Goal: Communication & Community: Answer question/provide support

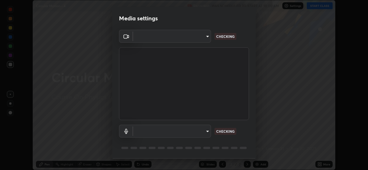
scroll to position [18, 0]
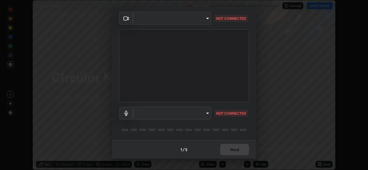
type input "b83fcbaa5aa05f3d9abd7ba45b5566f5f8b9b0dc3c34ab685f1834583bd00222"
type input "539d881b07cb98dc2f05a920cbd93df779e06b7cf5a3913fca54a35cce67d67e"
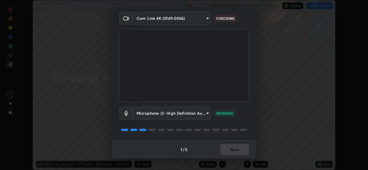
click at [201, 19] on body "Erase all Circular Motion - 4 Recording WAS SCHEDULED TO START AT 10:00 AM Sett…" at bounding box center [184, 85] width 368 height 170
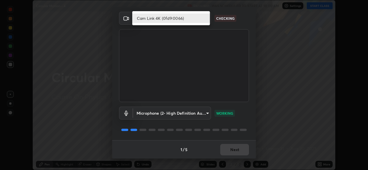
click at [188, 18] on li "Cam Link 4K (0fd9:0066)" at bounding box center [171, 18] width 78 height 9
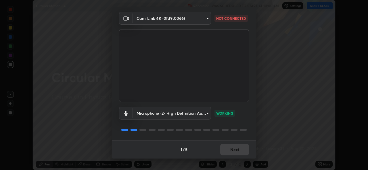
click at [203, 20] on body "Erase all Circular Motion - 4 Recording WAS SCHEDULED TO START AT 10:00 AM Sett…" at bounding box center [184, 85] width 368 height 170
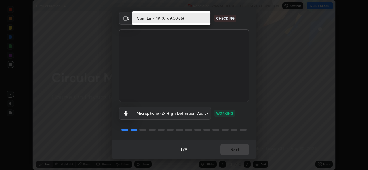
click at [190, 19] on li "Cam Link 4K (0fd9:0066)" at bounding box center [171, 18] width 78 height 9
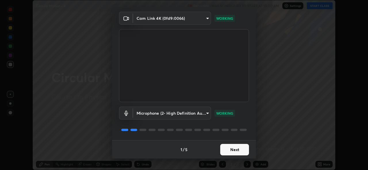
click at [236, 151] on button "Next" at bounding box center [234, 149] width 29 height 11
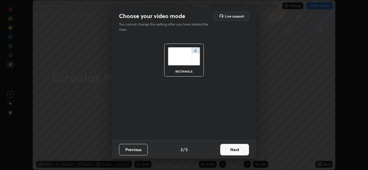
click at [237, 150] on button "Next" at bounding box center [234, 149] width 29 height 11
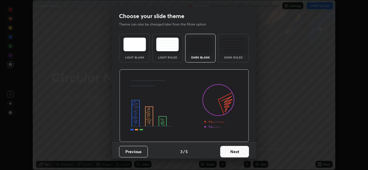
click at [238, 150] on button "Next" at bounding box center [234, 151] width 29 height 11
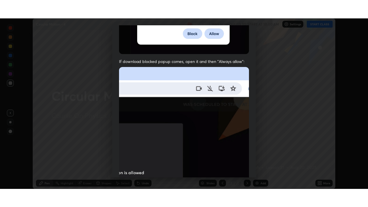
scroll to position [135, 0]
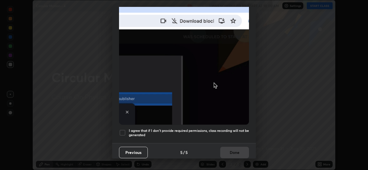
click at [122, 130] on div at bounding box center [122, 133] width 7 height 7
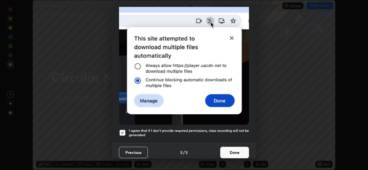
click at [233, 149] on button "Done" at bounding box center [234, 152] width 29 height 11
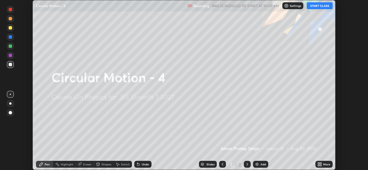
click at [316, 5] on button "START CLASS" at bounding box center [320, 5] width 26 height 7
click at [321, 166] on icon at bounding box center [320, 165] width 1 height 1
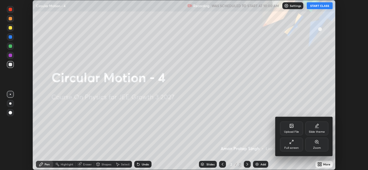
click at [289, 151] on div "Full screen" at bounding box center [291, 145] width 23 height 14
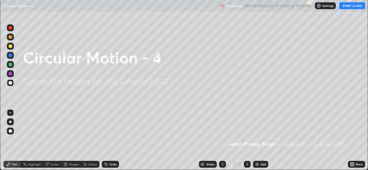
scroll to position [207, 368]
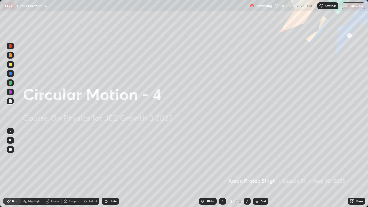
click at [260, 170] on div "Add" at bounding box center [262, 201] width 5 height 3
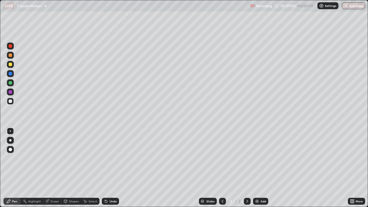
click at [10, 141] on div at bounding box center [10, 140] width 2 height 2
click at [12, 100] on div at bounding box center [10, 100] width 3 height 3
click at [112, 170] on div "Undo" at bounding box center [113, 201] width 7 height 3
click at [110, 170] on div "Undo" at bounding box center [113, 201] width 7 height 3
click at [11, 64] on div at bounding box center [10, 64] width 3 height 3
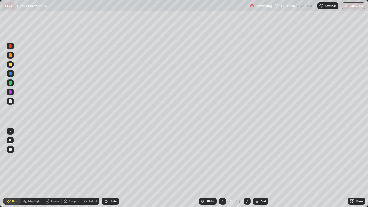
click at [11, 74] on div at bounding box center [10, 73] width 3 height 3
click at [112, 170] on div "Undo" at bounding box center [113, 201] width 7 height 3
click at [113, 170] on div "Undo" at bounding box center [113, 201] width 7 height 3
click at [258, 170] on img at bounding box center [257, 201] width 5 height 5
click at [9, 103] on div at bounding box center [10, 101] width 7 height 7
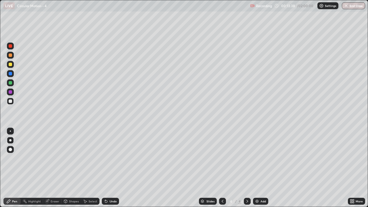
click at [11, 66] on div at bounding box center [10, 64] width 3 height 3
click at [261, 170] on div "Add" at bounding box center [260, 201] width 15 height 7
click at [11, 100] on div at bounding box center [10, 100] width 3 height 3
click at [10, 55] on div at bounding box center [10, 54] width 3 height 3
click at [247, 170] on icon at bounding box center [247, 201] width 5 height 5
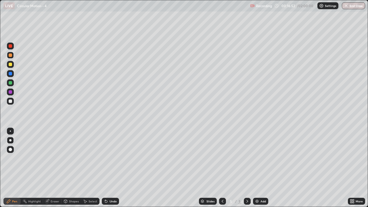
click at [260, 170] on div "Add" at bounding box center [260, 201] width 15 height 7
click at [10, 101] on div at bounding box center [10, 100] width 3 height 3
click at [11, 64] on div at bounding box center [10, 64] width 3 height 3
click at [111, 170] on div "Undo" at bounding box center [113, 201] width 7 height 3
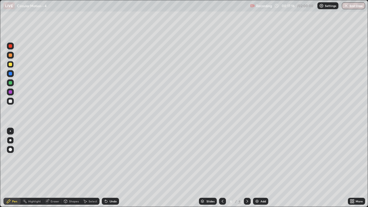
click at [113, 170] on div "Undo" at bounding box center [113, 201] width 7 height 3
click at [112, 170] on div "Undo" at bounding box center [113, 201] width 7 height 3
click at [13, 55] on div at bounding box center [10, 55] width 7 height 7
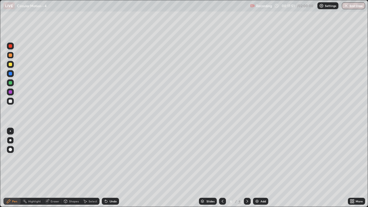
click at [11, 82] on div at bounding box center [10, 82] width 3 height 3
click at [10, 74] on div at bounding box center [10, 73] width 3 height 3
click at [11, 100] on div at bounding box center [10, 100] width 3 height 3
click at [10, 82] on div at bounding box center [10, 82] width 3 height 3
click at [247, 170] on icon at bounding box center [247, 201] width 5 height 5
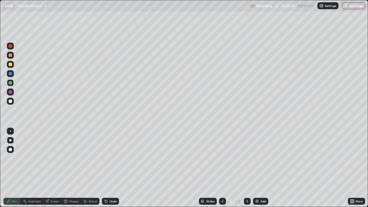
click at [260, 170] on div "Add" at bounding box center [262, 201] width 5 height 3
click at [11, 101] on div at bounding box center [10, 100] width 3 height 3
click at [11, 65] on div at bounding box center [10, 64] width 3 height 3
click at [11, 83] on div at bounding box center [10, 82] width 3 height 3
click at [55, 170] on div "Eraser" at bounding box center [55, 201] width 9 height 3
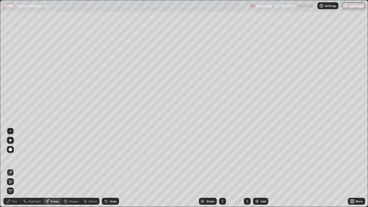
click at [15, 170] on div "Pen" at bounding box center [14, 201] width 5 height 3
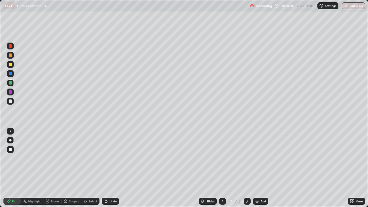
click at [260, 170] on div "Add" at bounding box center [262, 201] width 5 height 3
click at [11, 101] on div at bounding box center [10, 100] width 3 height 3
click at [11, 64] on div at bounding box center [10, 64] width 3 height 3
click at [11, 100] on div at bounding box center [10, 100] width 3 height 3
click at [10, 82] on div at bounding box center [10, 82] width 3 height 3
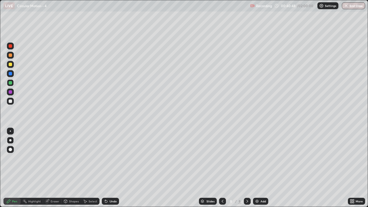
click at [11, 55] on div at bounding box center [10, 54] width 3 height 3
click at [247, 170] on icon at bounding box center [247, 201] width 5 height 5
click at [259, 170] on div "Add" at bounding box center [260, 201] width 15 height 7
click at [11, 101] on div at bounding box center [10, 100] width 3 height 3
click at [110, 170] on div "Undo" at bounding box center [110, 201] width 17 height 7
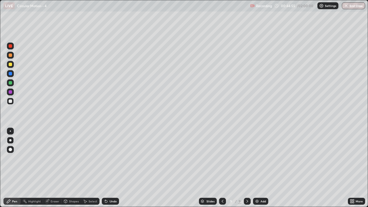
click at [11, 65] on div at bounding box center [10, 64] width 3 height 3
click at [260, 170] on div "Add" at bounding box center [262, 201] width 5 height 3
click at [11, 100] on div at bounding box center [10, 100] width 3 height 3
click at [11, 65] on div at bounding box center [10, 64] width 3 height 3
click at [11, 100] on div at bounding box center [10, 100] width 3 height 3
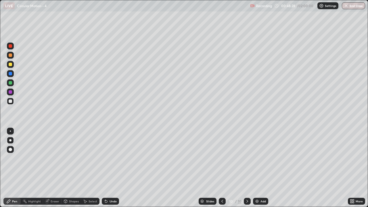
click at [12, 65] on div at bounding box center [10, 64] width 7 height 7
click at [108, 170] on div "Undo" at bounding box center [110, 201] width 17 height 7
click at [10, 100] on div at bounding box center [10, 100] width 3 height 3
click at [260, 170] on div "Add" at bounding box center [260, 201] width 15 height 7
click at [114, 170] on div "Undo" at bounding box center [110, 201] width 17 height 7
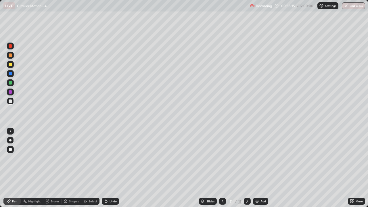
click at [113, 170] on div "Undo" at bounding box center [110, 201] width 17 height 7
click at [115, 170] on div "Undo" at bounding box center [113, 201] width 7 height 3
click at [113, 170] on div "Undo" at bounding box center [113, 201] width 7 height 3
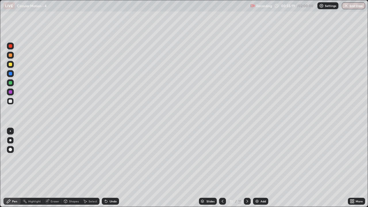
click at [110, 170] on div "Undo" at bounding box center [113, 201] width 7 height 3
click at [110, 170] on div "Undo" at bounding box center [110, 201] width 17 height 7
click at [49, 170] on icon at bounding box center [47, 201] width 5 height 5
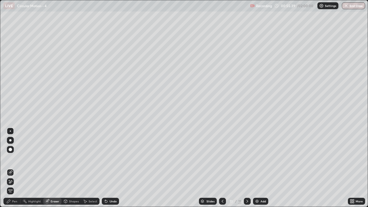
click at [22, 170] on div "Highlight" at bounding box center [32, 201] width 22 height 7
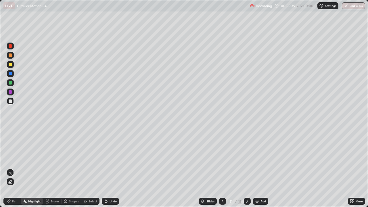
click at [14, 170] on div "Pen" at bounding box center [11, 201] width 17 height 7
click at [220, 170] on icon at bounding box center [222, 201] width 5 height 5
click at [247, 170] on icon at bounding box center [247, 201] width 5 height 5
click at [222, 170] on icon at bounding box center [222, 201] width 5 height 5
click at [12, 64] on div at bounding box center [10, 64] width 7 height 7
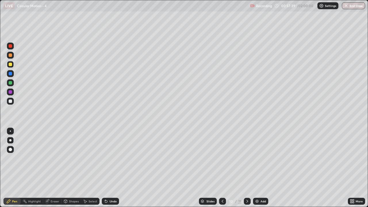
click at [246, 170] on icon at bounding box center [247, 201] width 5 height 5
click at [222, 170] on icon at bounding box center [222, 201] width 5 height 5
click at [245, 170] on icon at bounding box center [247, 201] width 5 height 5
click at [258, 170] on div "Add" at bounding box center [260, 201] width 15 height 7
click at [10, 101] on div at bounding box center [10, 100] width 3 height 3
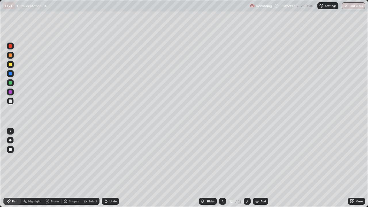
click at [222, 170] on icon at bounding box center [222, 201] width 5 height 5
click at [247, 170] on icon at bounding box center [247, 201] width 5 height 5
click at [245, 170] on icon at bounding box center [247, 201] width 5 height 5
click at [246, 170] on icon at bounding box center [247, 201] width 2 height 3
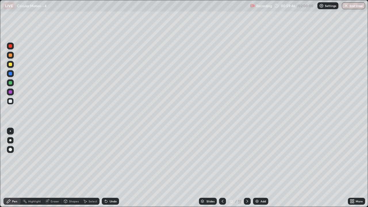
click at [247, 170] on icon at bounding box center [247, 201] width 5 height 5
click at [51, 170] on div "Eraser" at bounding box center [55, 201] width 9 height 3
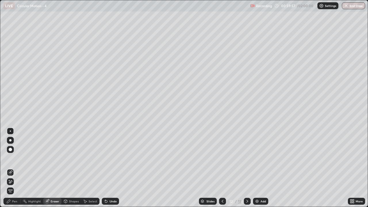
click at [14, 170] on div "Pen" at bounding box center [11, 201] width 17 height 7
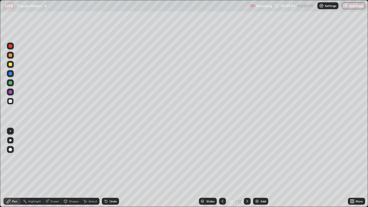
click at [11, 64] on div at bounding box center [10, 64] width 3 height 3
click at [11, 100] on div at bounding box center [10, 100] width 3 height 3
click at [222, 170] on icon at bounding box center [222, 201] width 5 height 5
click at [246, 170] on icon at bounding box center [247, 201] width 5 height 5
click at [11, 65] on div at bounding box center [10, 64] width 3 height 3
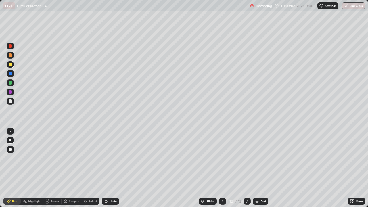
click at [248, 170] on icon at bounding box center [247, 201] width 5 height 5
click at [262, 170] on div "Add" at bounding box center [260, 201] width 15 height 7
click at [11, 100] on div at bounding box center [10, 100] width 3 height 3
click at [10, 65] on div at bounding box center [10, 64] width 3 height 3
click at [10, 101] on div at bounding box center [10, 100] width 3 height 3
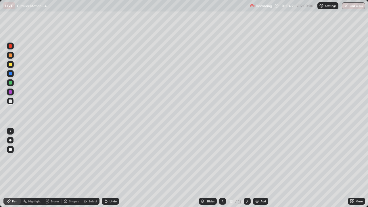
click at [11, 64] on div at bounding box center [10, 64] width 3 height 3
click at [11, 101] on div at bounding box center [10, 100] width 3 height 3
click at [9, 84] on div at bounding box center [10, 82] width 3 height 3
click at [112, 170] on div "Undo" at bounding box center [113, 201] width 7 height 3
click at [111, 170] on div "Undo" at bounding box center [110, 201] width 17 height 7
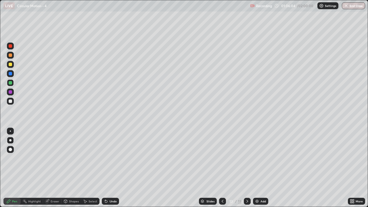
click at [111, 170] on div "Undo" at bounding box center [110, 201] width 17 height 7
click at [259, 170] on div "Add" at bounding box center [260, 201] width 15 height 7
click at [11, 83] on div at bounding box center [10, 82] width 3 height 3
click at [10, 104] on div at bounding box center [10, 101] width 7 height 7
click at [219, 170] on div at bounding box center [222, 201] width 7 height 7
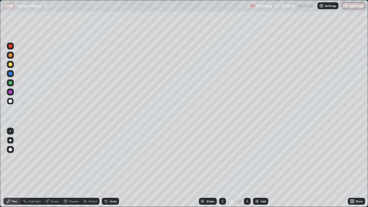
click at [222, 170] on icon at bounding box center [222, 201] width 5 height 5
click at [222, 170] on div at bounding box center [222, 201] width 7 height 7
click at [246, 170] on icon at bounding box center [247, 201] width 5 height 5
click at [247, 170] on icon at bounding box center [247, 201] width 5 height 5
click at [246, 170] on icon at bounding box center [247, 201] width 2 height 3
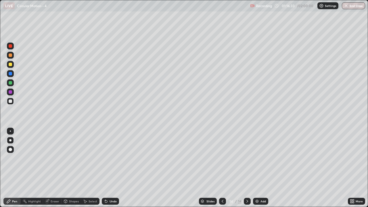
click at [257, 170] on img at bounding box center [257, 201] width 5 height 5
click at [111, 170] on div "Undo" at bounding box center [113, 201] width 7 height 3
click at [52, 170] on div "Eraser" at bounding box center [52, 201] width 18 height 7
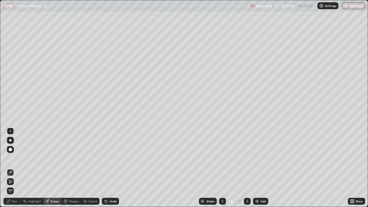
click at [14, 170] on div "Pen" at bounding box center [14, 201] width 5 height 3
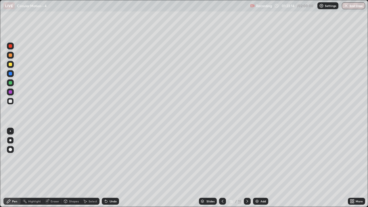
click at [222, 170] on icon at bounding box center [222, 201] width 5 height 5
click at [223, 170] on div at bounding box center [222, 200] width 7 height 11
click at [224, 170] on div at bounding box center [222, 201] width 7 height 7
click at [11, 65] on div at bounding box center [10, 64] width 3 height 3
click at [246, 170] on icon at bounding box center [247, 201] width 5 height 5
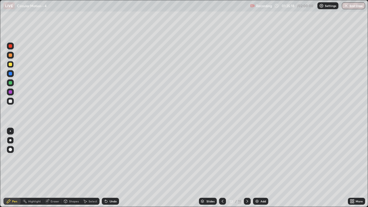
click at [247, 170] on icon at bounding box center [247, 201] width 5 height 5
click at [247, 170] on icon at bounding box center [247, 201] width 2 height 3
click at [249, 170] on icon at bounding box center [247, 201] width 5 height 5
click at [259, 170] on div "Add" at bounding box center [260, 201] width 15 height 7
click at [115, 170] on div "Undo" at bounding box center [110, 201] width 17 height 7
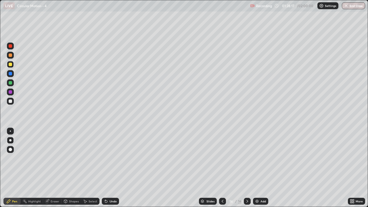
click at [259, 170] on div "Add" at bounding box center [260, 201] width 15 height 7
click at [11, 64] on div at bounding box center [10, 64] width 3 height 3
click at [11, 100] on div at bounding box center [10, 100] width 3 height 3
click at [257, 170] on img at bounding box center [257, 201] width 5 height 5
click at [11, 100] on div at bounding box center [10, 100] width 3 height 3
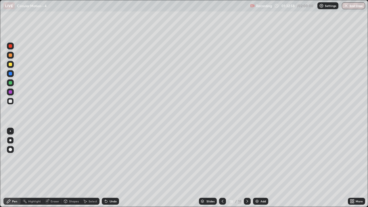
click at [11, 64] on div at bounding box center [10, 64] width 3 height 3
click at [12, 56] on div at bounding box center [10, 54] width 3 height 3
click at [10, 63] on div at bounding box center [10, 64] width 3 height 3
click at [112, 170] on div "Undo" at bounding box center [113, 201] width 7 height 3
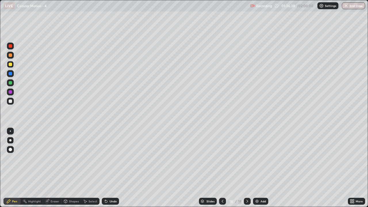
click at [12, 101] on div at bounding box center [10, 100] width 3 height 3
click at [263, 170] on div "Add" at bounding box center [262, 201] width 5 height 3
click at [12, 65] on div at bounding box center [10, 64] width 3 height 3
click at [259, 170] on div "Add" at bounding box center [260, 201] width 15 height 7
click at [222, 170] on icon at bounding box center [222, 201] width 5 height 5
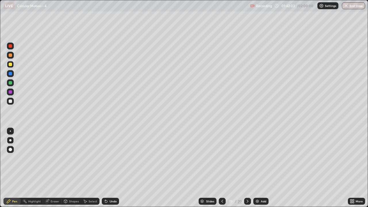
click at [222, 170] on icon at bounding box center [222, 201] width 5 height 5
click at [351, 8] on button "End Class" at bounding box center [353, 5] width 23 height 7
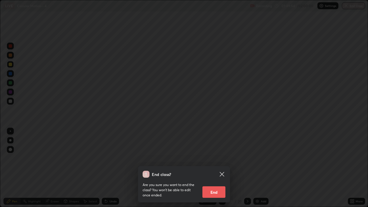
click at [217, 170] on button "End" at bounding box center [213, 191] width 23 height 11
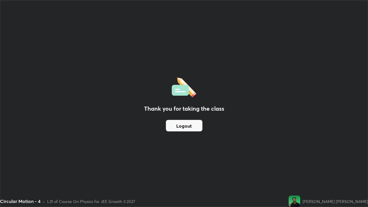
click at [344, 165] on div "Thank you for taking the class Logout" at bounding box center [183, 103] width 367 height 206
click at [174, 127] on button "Logout" at bounding box center [184, 125] width 37 height 11
click at [182, 128] on button "Logout" at bounding box center [184, 125] width 37 height 11
click at [182, 124] on button "Logout" at bounding box center [184, 125] width 37 height 11
click at [180, 125] on button "Logout" at bounding box center [184, 125] width 37 height 11
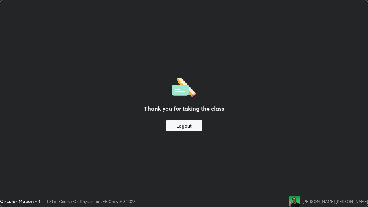
click at [186, 125] on button "Logout" at bounding box center [184, 125] width 37 height 11
click at [191, 123] on button "Logout" at bounding box center [184, 125] width 37 height 11
click at [192, 122] on button "Logout" at bounding box center [184, 125] width 37 height 11
click at [194, 125] on button "Logout" at bounding box center [184, 125] width 37 height 11
click at [192, 125] on button "Logout" at bounding box center [184, 125] width 37 height 11
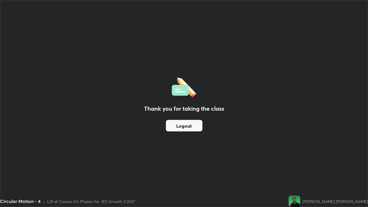
click at [192, 125] on button "Logout" at bounding box center [184, 125] width 37 height 11
click at [195, 129] on button "Logout" at bounding box center [184, 125] width 37 height 11
click at [191, 124] on button "Logout" at bounding box center [184, 125] width 37 height 11
click at [120, 95] on div "Thank you for taking the class Logout" at bounding box center [183, 103] width 367 height 206
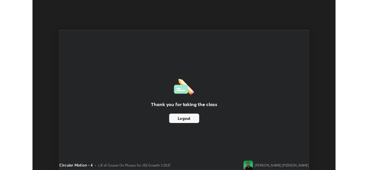
scroll to position [28574, 28377]
